Goal: Task Accomplishment & Management: Use online tool/utility

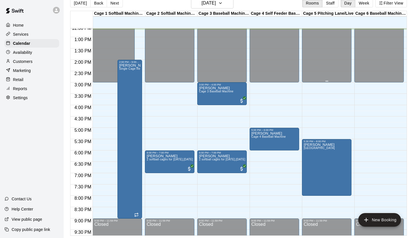
scroll to position [9, 0]
click at [216, 10] on div "[DATE] Back [DATE][DATE] Rooms Staff Day Week Filter View" at bounding box center [238, 4] width 337 height 13
click at [221, 8] on button "[DATE]" at bounding box center [212, 3] width 42 height 11
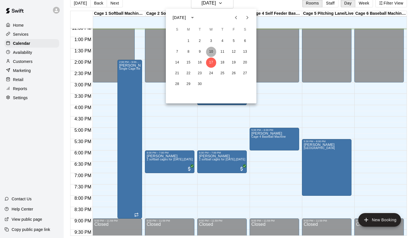
click at [210, 51] on button "10" at bounding box center [211, 52] width 10 height 10
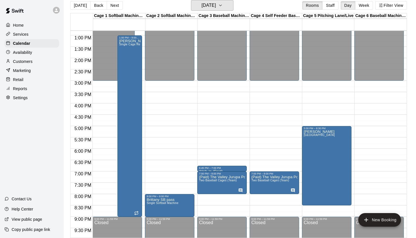
scroll to position [289, 0]
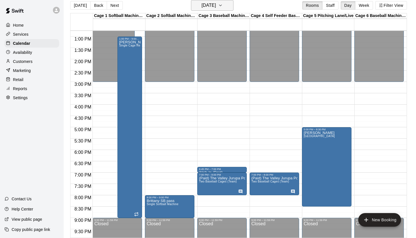
click at [233, 9] on button "[DATE]" at bounding box center [212, 5] width 42 height 11
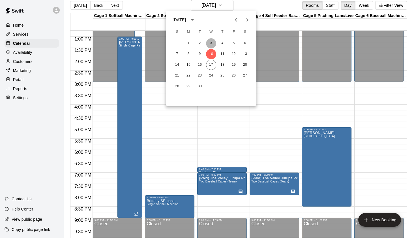
click at [213, 40] on button "3" at bounding box center [211, 43] width 10 height 10
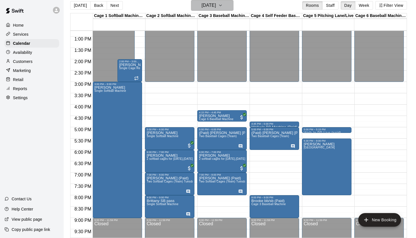
click at [216, 8] on h6 "[DATE]" at bounding box center [208, 5] width 14 height 8
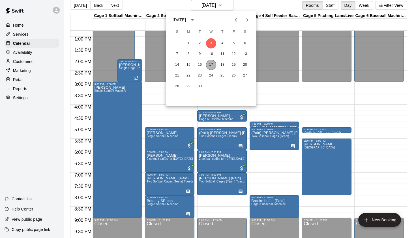
click at [213, 63] on button "17" at bounding box center [211, 65] width 10 height 10
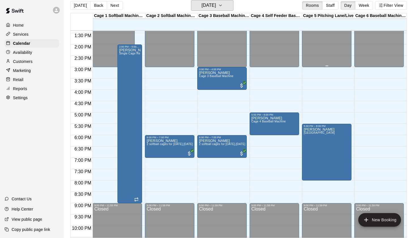
scroll to position [302, 0]
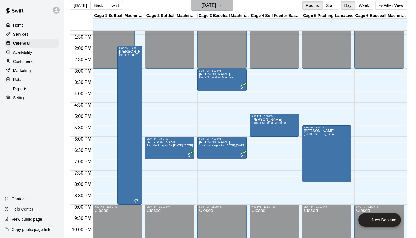
click at [223, 8] on icon "button" at bounding box center [220, 5] width 5 height 7
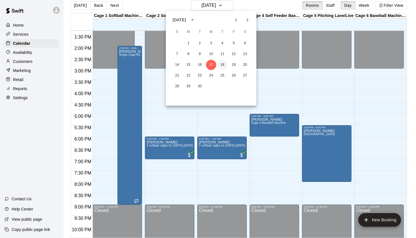
click at [224, 63] on button "18" at bounding box center [222, 65] width 10 height 10
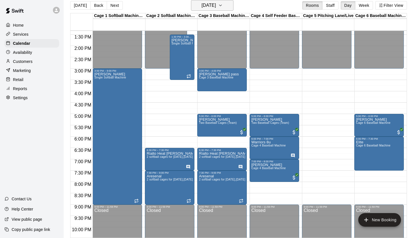
click at [203, 10] on button "[DATE]" at bounding box center [212, 5] width 42 height 11
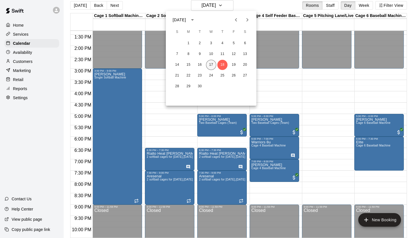
click at [213, 63] on button "17" at bounding box center [211, 65] width 10 height 10
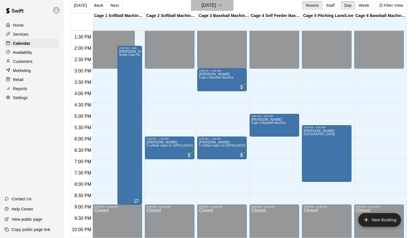
click at [229, 6] on button "[DATE]" at bounding box center [212, 5] width 42 height 11
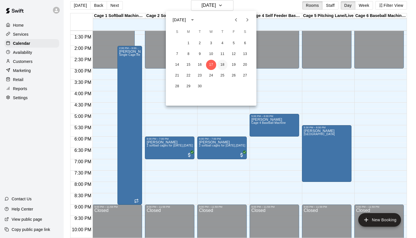
click at [221, 64] on button "18" at bounding box center [222, 65] width 10 height 10
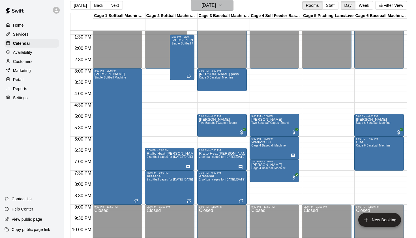
click at [227, 5] on button "[DATE]" at bounding box center [212, 5] width 42 height 11
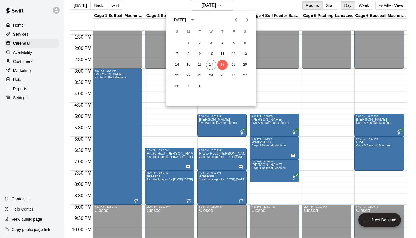
click at [248, 4] on div at bounding box center [208, 119] width 416 height 238
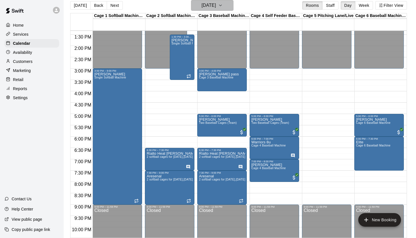
click at [216, 5] on h6 "[DATE]" at bounding box center [208, 5] width 14 height 8
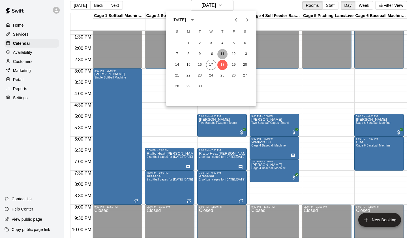
click at [222, 55] on button "11" at bounding box center [222, 54] width 10 height 10
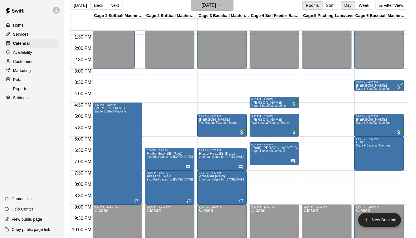
click at [223, 7] on icon "button" at bounding box center [220, 5] width 5 height 7
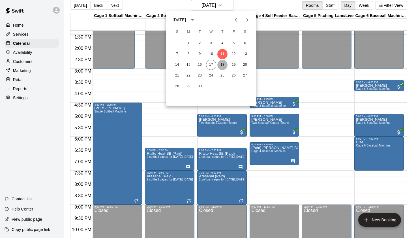
click at [222, 64] on button "18" at bounding box center [222, 65] width 10 height 10
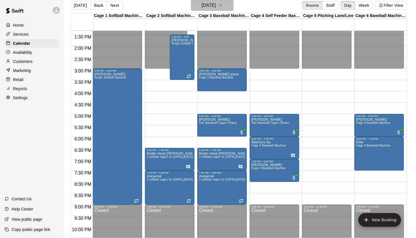
click at [216, 7] on h6 "[DATE]" at bounding box center [208, 5] width 14 height 8
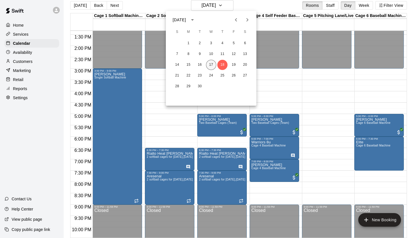
click at [214, 64] on button "17" at bounding box center [211, 65] width 10 height 10
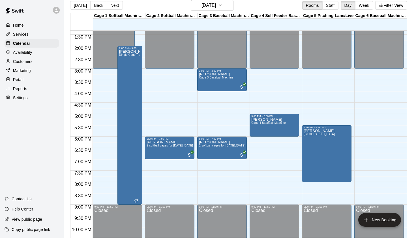
click at [250, 8] on div "[DATE] Back [DATE][DATE] Rooms Staff Day Week Filter View" at bounding box center [238, 6] width 337 height 13
